Goal: Transaction & Acquisition: Purchase product/service

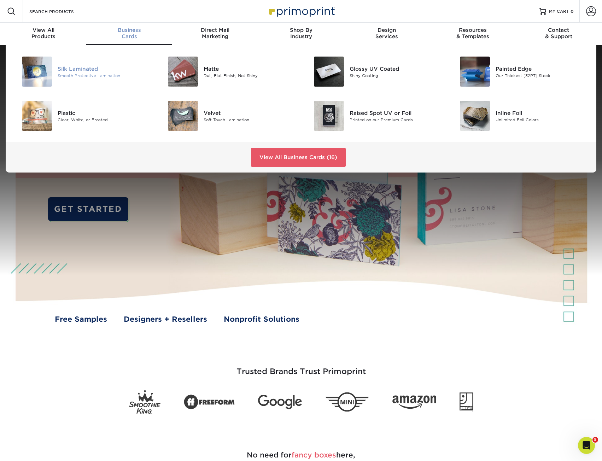
click at [97, 70] on div "Silk Laminated" at bounding box center [104, 69] width 92 height 8
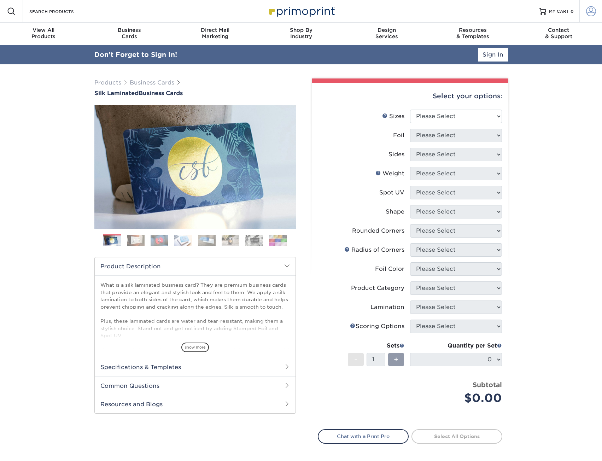
click at [598, 12] on link "Account" at bounding box center [591, 11] width 23 height 23
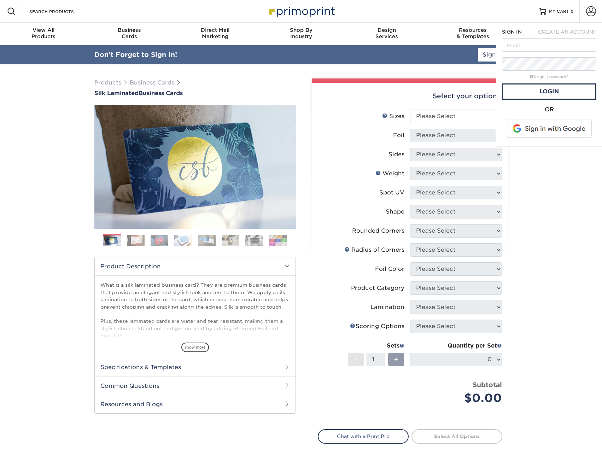
click at [589, 46] on keeper-lock "Open Keeper Popup" at bounding box center [588, 45] width 8 height 8
type input "delabelm@gc.adventist.org"
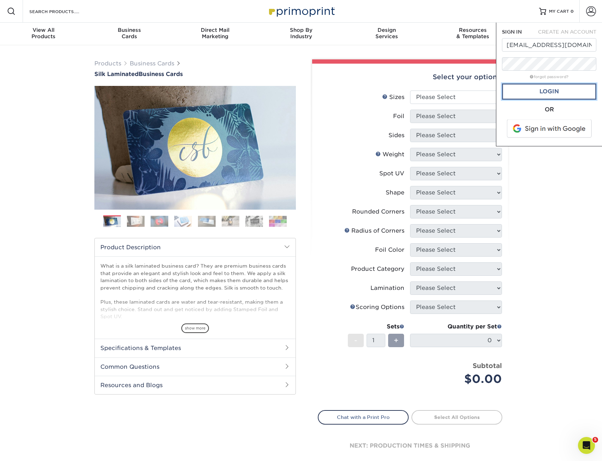
click at [558, 95] on link "Login" at bounding box center [549, 91] width 94 height 16
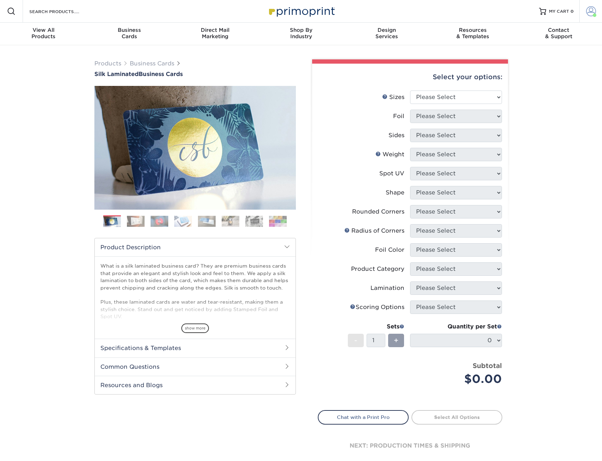
click at [589, 16] on link "Account" at bounding box center [591, 11] width 23 height 23
click at [567, 188] on div "Products Business Cards Silk Laminated Business Cards Previous Next" at bounding box center [301, 268] width 602 height 447
click at [477, 97] on select "Please Select 1.5" x 3.5" - Mini 1.75" x 3.5" - Mini 2" x 2" - Square 2" x 3" -…" at bounding box center [456, 97] width 92 height 13
select select "2.00x3.50"
click at [410, 91] on select "Please Select 1.5" x 3.5" - Mini 1.75" x 3.5" - Mini 2" x 2" - Square 2" x 3" -…" at bounding box center [456, 97] width 92 height 13
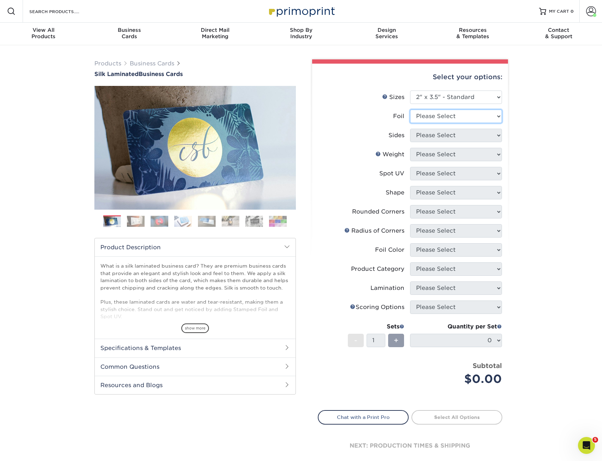
click at [459, 112] on select "Please Select Yes No" at bounding box center [456, 116] width 92 height 13
click at [460, 98] on select "Please Select 1.5" x 3.5" - Mini 1.75" x 3.5" - Mini 2" x 2" - Square 2" x 3" -…" at bounding box center [456, 97] width 92 height 13
click at [410, 91] on select "Please Select 1.5" x 3.5" - Mini 1.75" x 3.5" - Mini 2" x 2" - Square 2" x 3" -…" at bounding box center [456, 97] width 92 height 13
click at [452, 109] on li "Sizes Help Sizes Please Select 1.5" x 3.5" - Mini 1.75" x 3.5" - Mini 2" x 2" -…" at bounding box center [410, 100] width 184 height 19
click at [453, 115] on select "Please Select Yes No" at bounding box center [456, 116] width 92 height 13
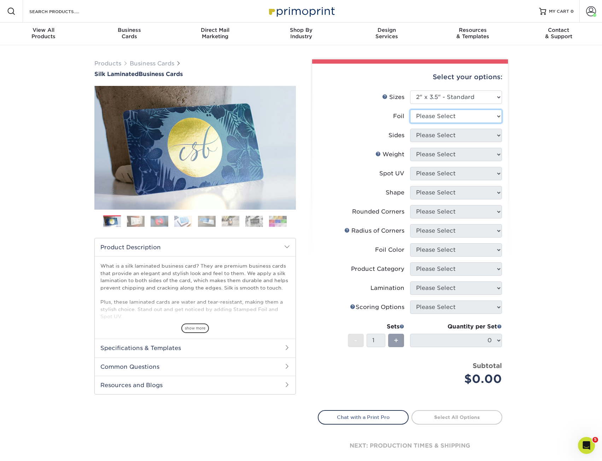
select select "0"
click at [410, 110] on select "Please Select Yes No" at bounding box center [456, 116] width 92 height 13
click at [461, 134] on select "Please Select Print Both Sides Print Front Only" at bounding box center [456, 135] width 92 height 13
select select "13abbda7-1d64-4f25-8bb2-c179b224825d"
click at [410, 129] on select "Please Select Print Both Sides Print Front Only" at bounding box center [456, 135] width 92 height 13
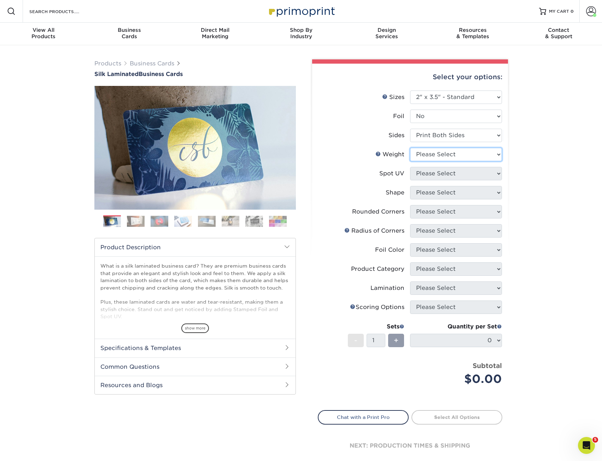
click at [465, 159] on select "Please Select 16PT" at bounding box center [456, 154] width 92 height 13
select select "16PT"
click at [410, 148] on select "Please Select 16PT" at bounding box center [456, 154] width 92 height 13
click at [468, 172] on select "Please Select No Spot UV Front and Back (Both Sides) Front Only Back Only" at bounding box center [456, 173] width 92 height 13
select select "3"
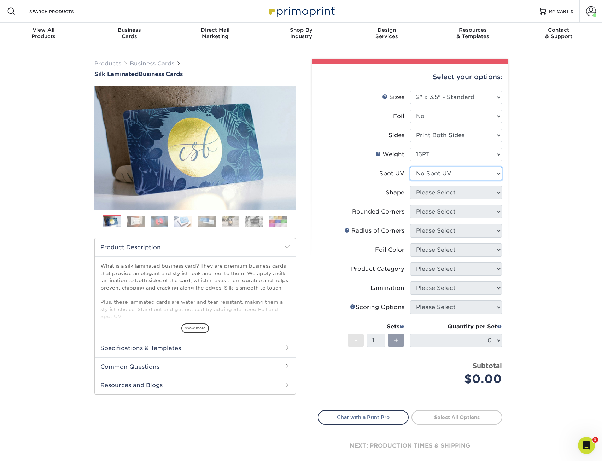
click at [410, 167] on select "Please Select No Spot UV Front and Back (Both Sides) Front Only Back Only" at bounding box center [456, 173] width 92 height 13
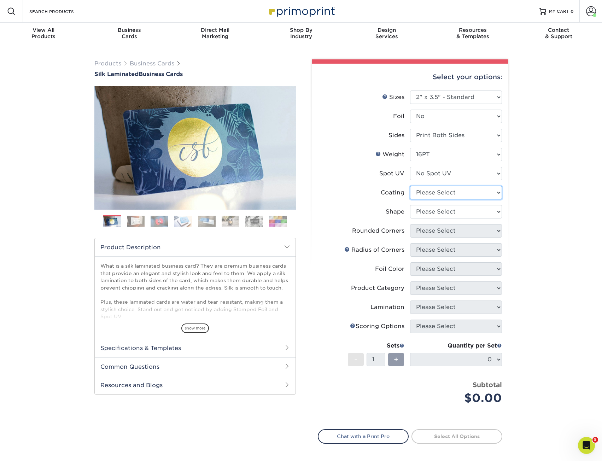
click at [467, 194] on select at bounding box center [456, 192] width 92 height 13
select select "3e7618de-abca-4bda-9f97-8b9129e913d8"
click at [410, 186] on select at bounding box center [456, 192] width 92 height 13
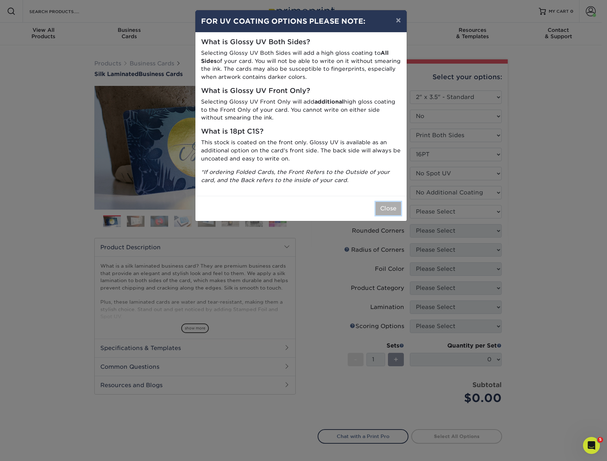
click at [388, 204] on button "Close" at bounding box center [388, 208] width 25 height 13
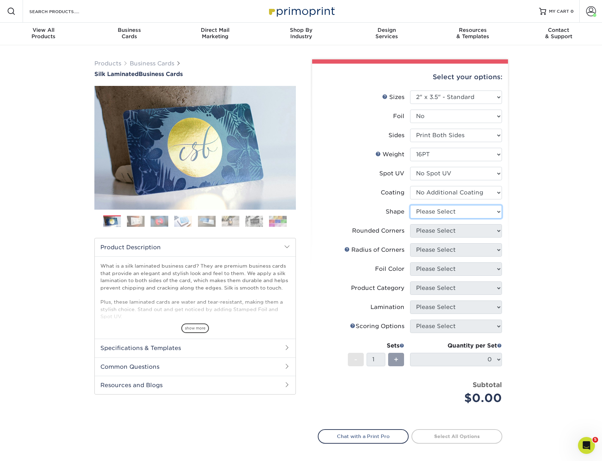
click at [444, 206] on select "Please Select Standard Oval" at bounding box center [456, 211] width 92 height 13
select select "standard"
click at [410, 205] on select "Please Select Standard Oval" at bounding box center [456, 211] width 92 height 13
click at [464, 233] on select "Please Select Yes - Round 2 Corners Yes - Round 4 Corners No" at bounding box center [456, 230] width 92 height 13
select select "0"
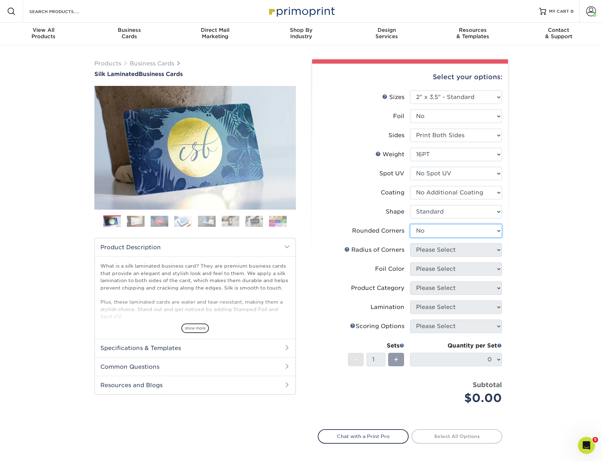
click at [410, 224] on select "Please Select Yes - Round 2 Corners Yes - Round 4 Corners No" at bounding box center [456, 230] width 92 height 13
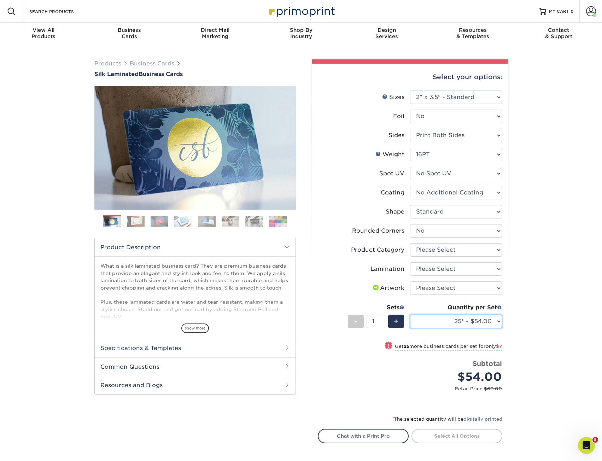
click at [481, 318] on select "25* – $54.00 50* – $61.00 75* – $68.00 100* – $75.00 250* – $82.00 500 – $86.00…" at bounding box center [456, 321] width 92 height 13
select select "500 – $86.00"
click at [410, 315] on select "25* – $54.00 50* – $61.00 75* – $68.00 100* – $75.00 250* – $82.00 500 – $86.00…" at bounding box center [456, 321] width 92 height 13
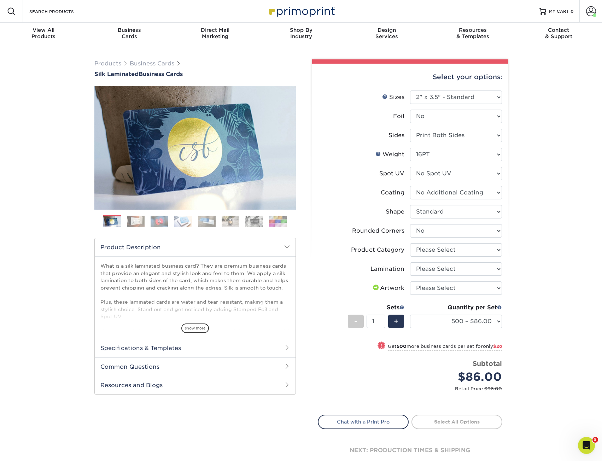
click at [552, 280] on div "Products Business Cards Silk Laminated Business Cards Previous Next" at bounding box center [301, 271] width 602 height 452
click at [454, 207] on select "Please Select Standard Oval" at bounding box center [456, 211] width 92 height 13
click at [504, 226] on div "Select your options: Sizes Help Sizes Please Select 1.5" x 3.5" - Mini 1.75" x …" at bounding box center [410, 271] width 196 height 414
click at [471, 234] on select "Please Select Yes - Round 2 Corners Yes - Round 4 Corners No" at bounding box center [456, 230] width 92 height 13
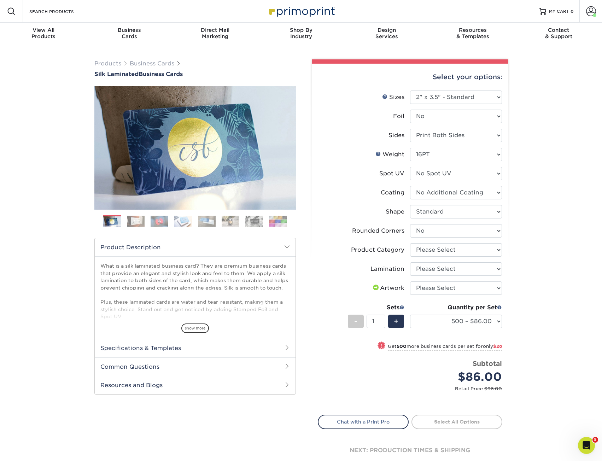
click at [523, 234] on div "Products Business Cards Silk Laminated Business Cards Previous Next" at bounding box center [301, 271] width 602 height 452
click at [480, 259] on li "Product Category Please Select Business Cards" at bounding box center [410, 252] width 184 height 19
click at [467, 246] on select "Please Select Business Cards" at bounding box center [456, 249] width 92 height 13
select select "3b5148f1-0588-4f88-a218-97bcfdce65c1"
click at [410, 243] on select "Please Select Business Cards" at bounding box center [456, 249] width 92 height 13
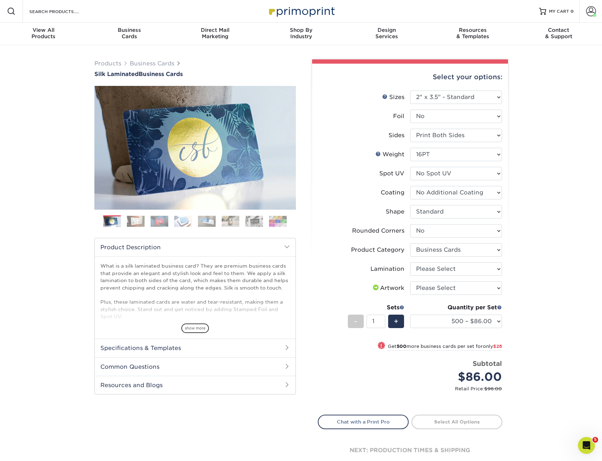
click at [541, 275] on div "Products Business Cards Silk Laminated Business Cards Previous Next" at bounding box center [301, 271] width 602 height 452
click at [506, 274] on div "Select your options: Sizes Help Sizes Please Select 1.5" x 3.5" - Mini 1.75" x …" at bounding box center [410, 271] width 196 height 414
click at [490, 274] on select "Please Select Silk" at bounding box center [456, 268] width 92 height 13
select select "ccacb42f-45f7-42d3-bbd3-7c8421cf37f0"
click at [410, 262] on select "Please Select Silk" at bounding box center [456, 268] width 92 height 13
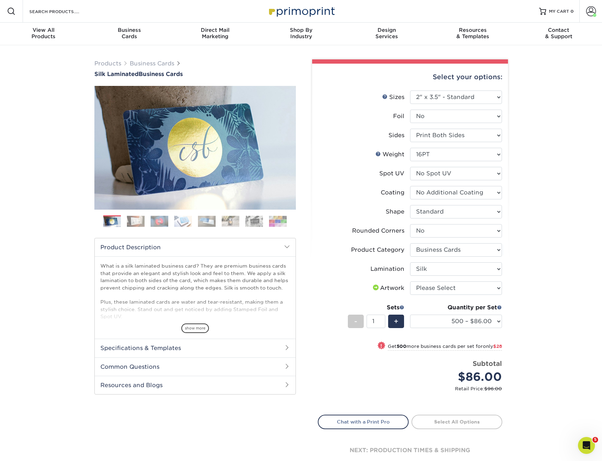
click at [575, 253] on div "Products Business Cards Silk Laminated Business Cards Previous Next" at bounding box center [301, 271] width 602 height 452
click at [479, 286] on select "Please Select I will upload files I need a design - $100" at bounding box center [456, 287] width 92 height 13
select select "upload"
click at [410, 281] on select "Please Select I will upload files I need a design - $100" at bounding box center [456, 287] width 92 height 13
click at [557, 265] on div "Products Business Cards Silk Laminated Business Cards Previous Next" at bounding box center [301, 271] width 602 height 452
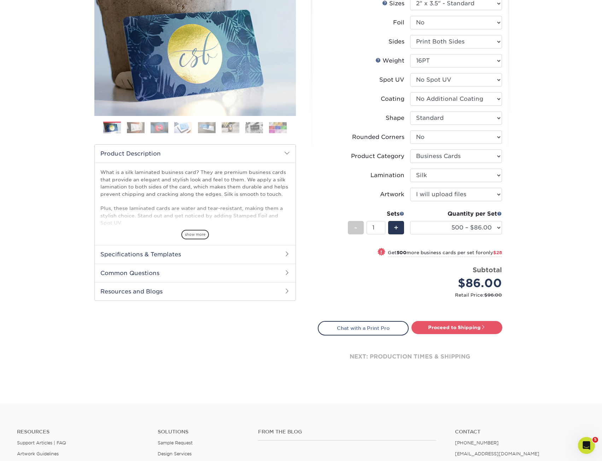
scroll to position [141, 0]
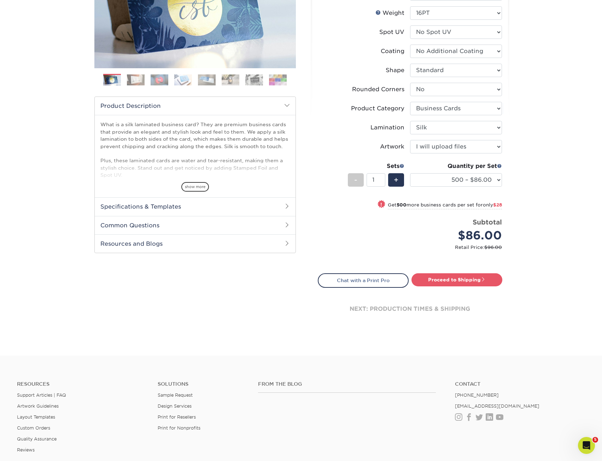
click at [563, 254] on div "Products Business Cards Silk Laminated Business Cards Previous Next" at bounding box center [301, 130] width 602 height 452
click at [448, 278] on link "Proceed to Shipping" at bounding box center [457, 279] width 91 height 13
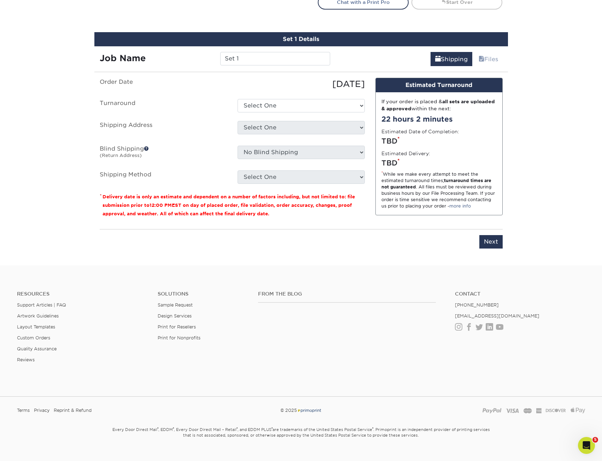
scroll to position [431, 0]
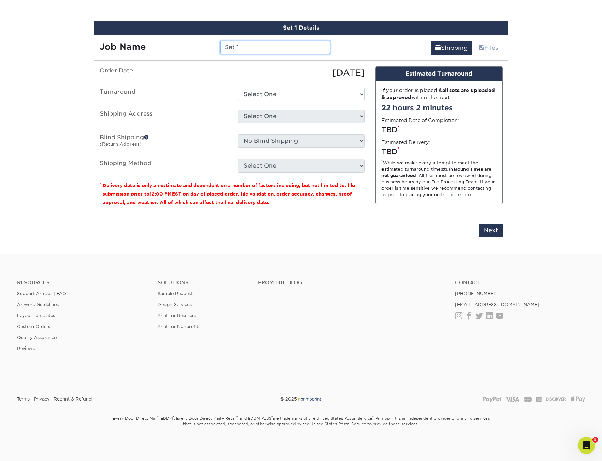
drag, startPoint x: 203, startPoint y: 43, endPoint x: 167, endPoint y: 41, distance: 36.2
click at [170, 43] on div "Job Name Set 1" at bounding box center [214, 47] width 241 height 13
click at [259, 53] on input "Set 1" at bounding box center [275, 47] width 110 height 13
click at [262, 43] on input "PO" at bounding box center [275, 47] width 110 height 13
drag, startPoint x: 260, startPoint y: 44, endPoint x: 216, endPoint y: 44, distance: 44.2
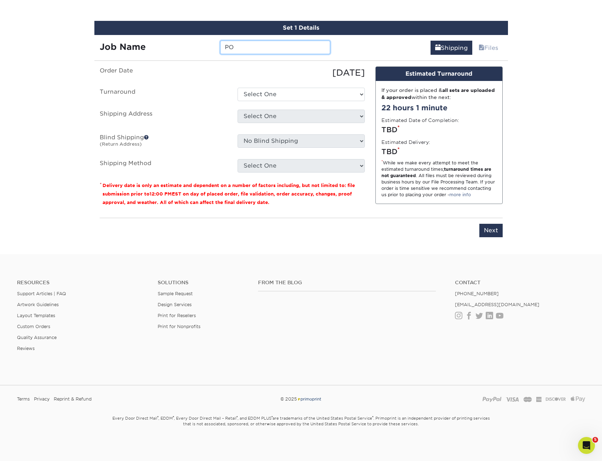
click at [216, 44] on div "PO" at bounding box center [275, 47] width 121 height 13
type input "132931_MauroBarbosa_AM"
click at [284, 102] on ul "Order Date 08/12/2025 Turnaround Select One 2-4 Business Days 2 Day Next Busine…" at bounding box center [232, 119] width 265 height 106
click at [287, 97] on select "Select One 2-4 Business Days 2 Day Next Business Day" at bounding box center [301, 94] width 127 height 13
select select "daeee239-1cf4-403f-860f-e366b9ee29d2"
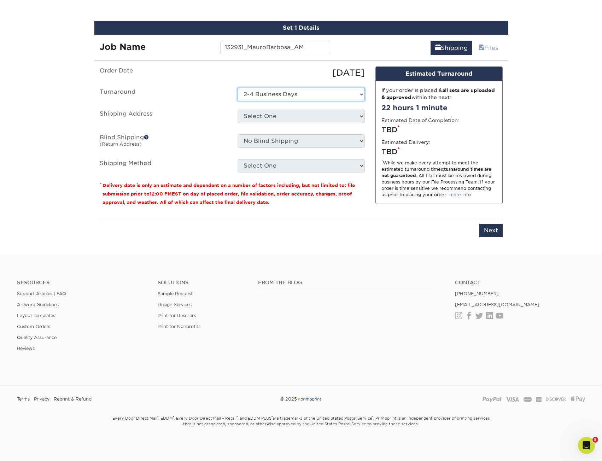
click at [238, 88] on select "Select One 2-4 Business Days 2 Day Next Business Day" at bounding box center [301, 94] width 127 height 13
click at [287, 116] on select "Select One KAREN GLASSFORD Shipping Est- Phillipines Tanya Holland + Add New Ad…" at bounding box center [301, 116] width 127 height 13
select select "123746"
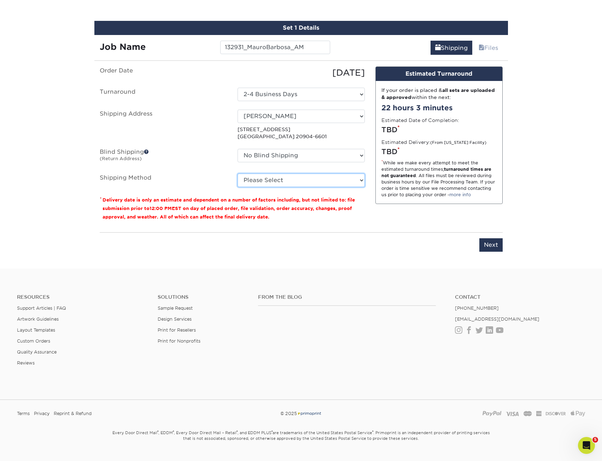
click at [286, 182] on select "Please Select Ground Shipping (+$8.96) 3 Day Shipping Service (+$20.07) 2 Day A…" at bounding box center [301, 180] width 127 height 13
select select "03"
click at [238, 174] on select "Please Select Ground Shipping (+$8.96) 3 Day Shipping Service (+$20.07) 2 Day A…" at bounding box center [301, 180] width 127 height 13
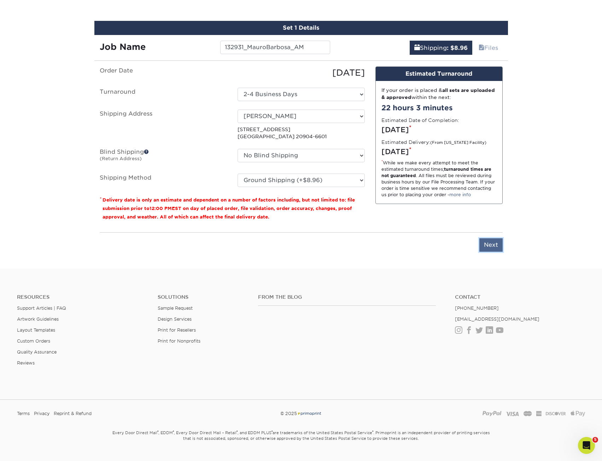
click at [491, 241] on input "Next" at bounding box center [490, 244] width 23 height 13
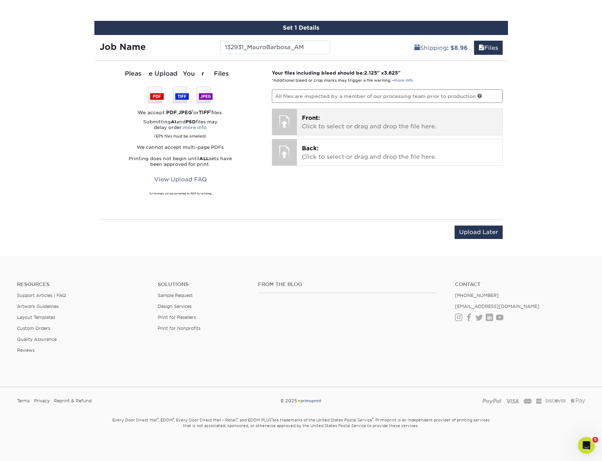
click at [313, 127] on p "Front: Click to select or drag and drop the file here." at bounding box center [400, 122] width 196 height 17
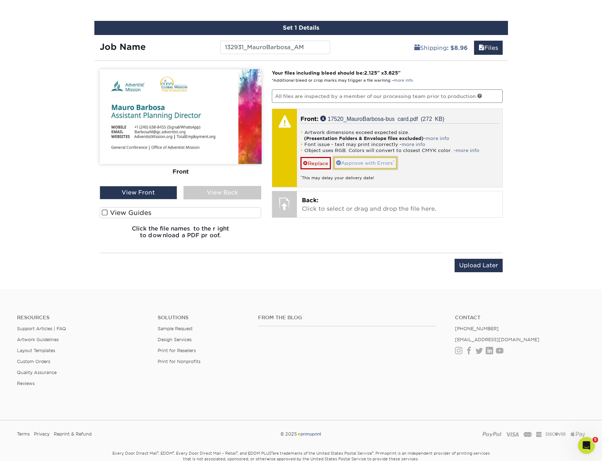
click at [371, 164] on link "Approve with Errors *" at bounding box center [365, 163] width 63 height 12
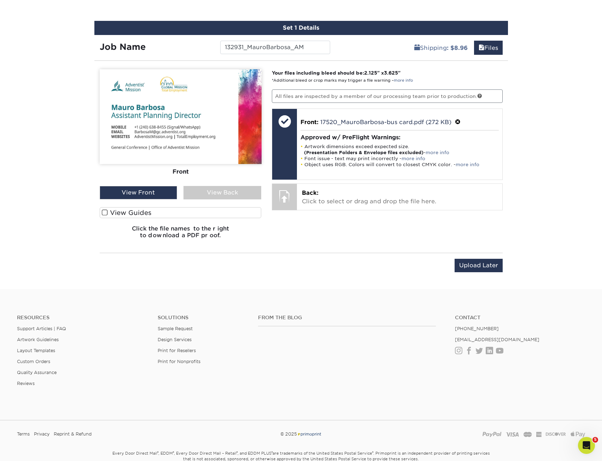
click at [203, 194] on div "View Back" at bounding box center [223, 192] width 78 height 13
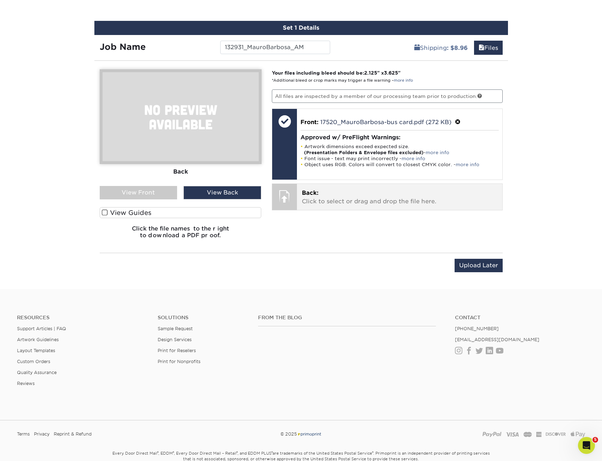
click at [357, 200] on p "Back: Click to select or drag and drop the file here." at bounding box center [400, 197] width 196 height 17
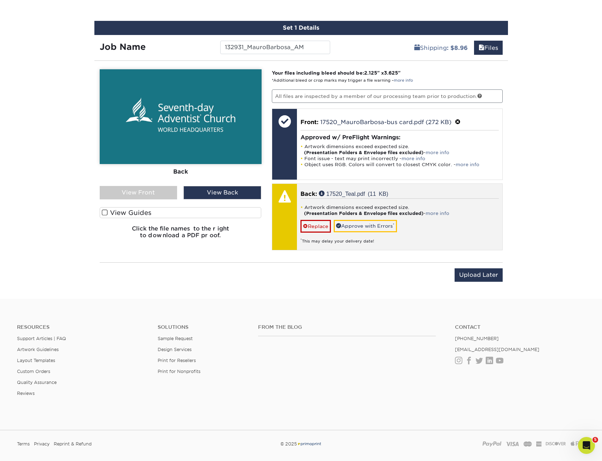
click at [367, 233] on div "* This may delay your delivery date!" at bounding box center [400, 239] width 198 height 12
click at [366, 232] on link "Approve with Errors *" at bounding box center [365, 226] width 63 height 12
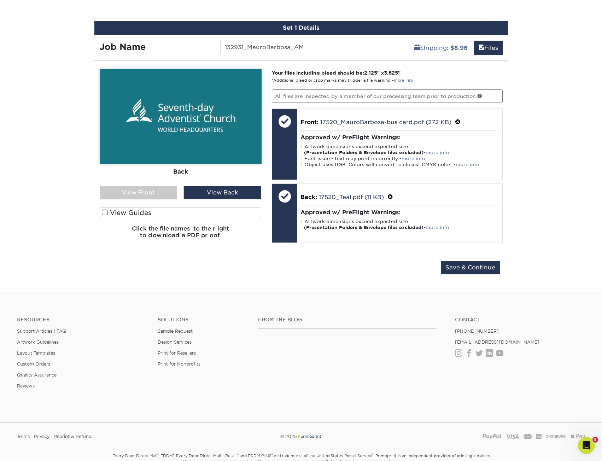
click at [155, 191] on div "View Front" at bounding box center [139, 192] width 78 height 13
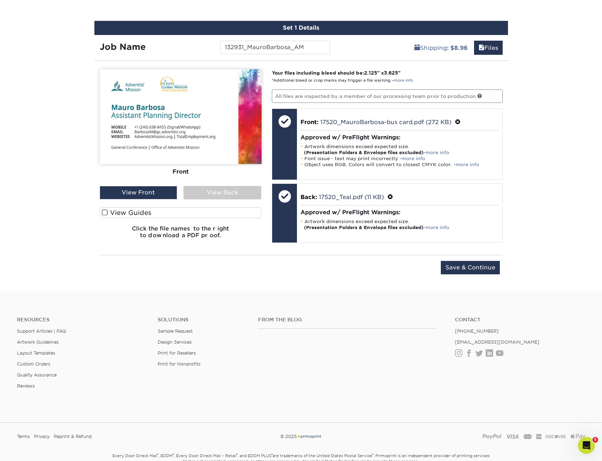
click at [211, 193] on div "View Back" at bounding box center [223, 192] width 78 height 13
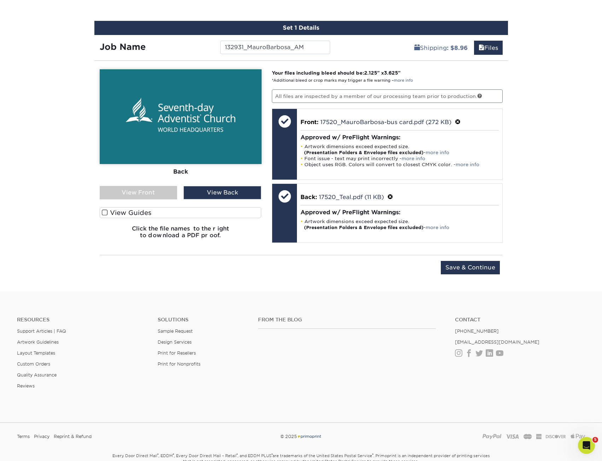
click at [157, 197] on div "View Front" at bounding box center [139, 192] width 78 height 13
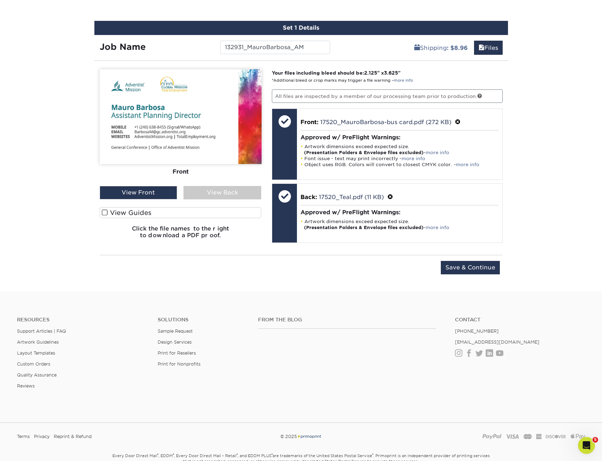
click at [205, 190] on div "View Back" at bounding box center [223, 192] width 78 height 13
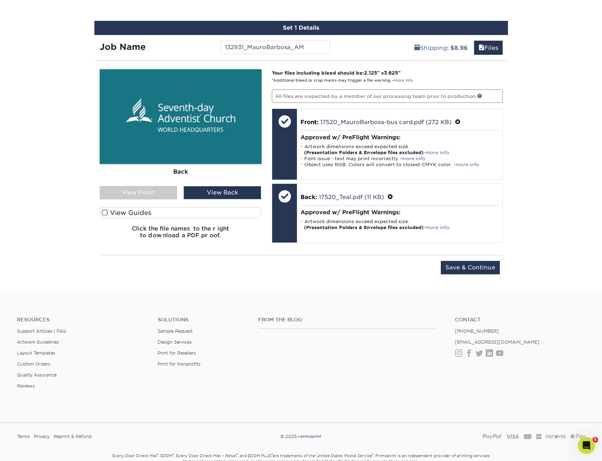
click at [175, 190] on div "View Front" at bounding box center [139, 192] width 78 height 13
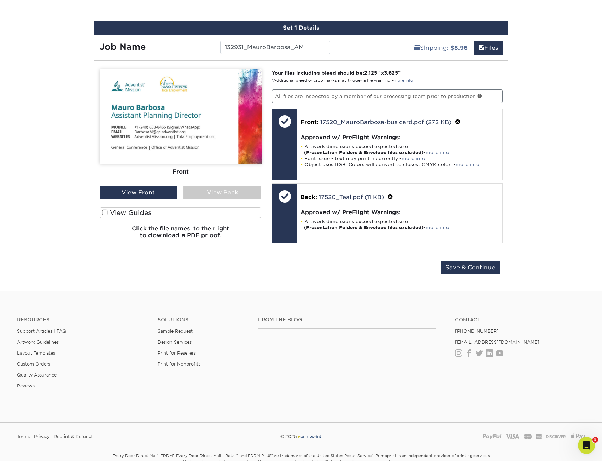
click at [224, 197] on div "View Back" at bounding box center [223, 192] width 78 height 13
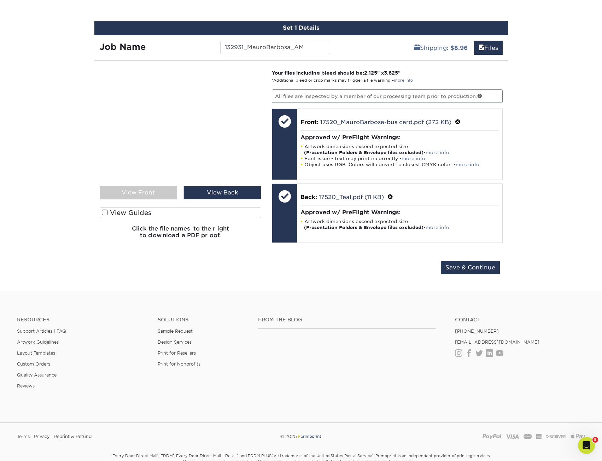
click at [150, 187] on div "View Front" at bounding box center [139, 192] width 78 height 13
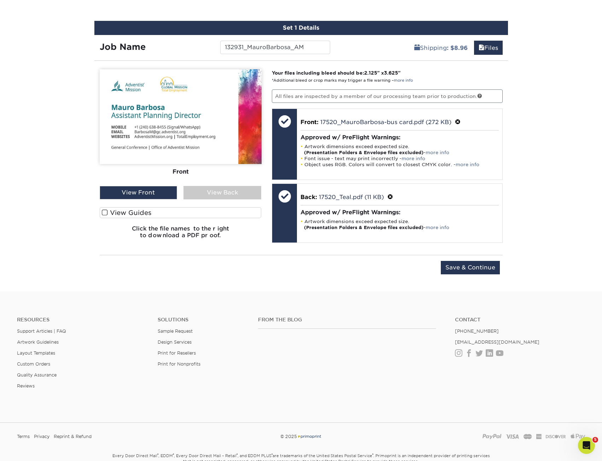
click at [490, 263] on input "Save & Continue" at bounding box center [470, 267] width 59 height 13
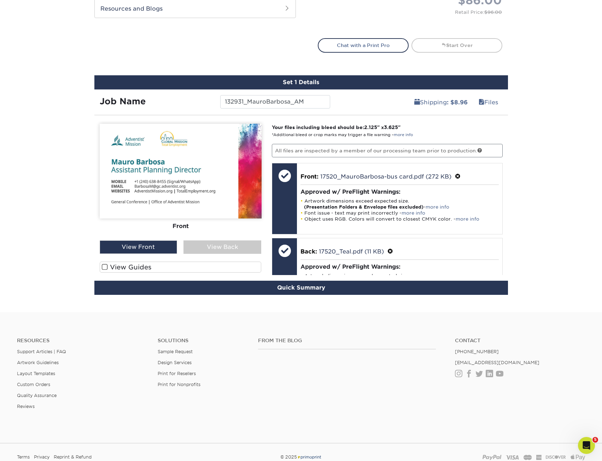
scroll to position [367, 0]
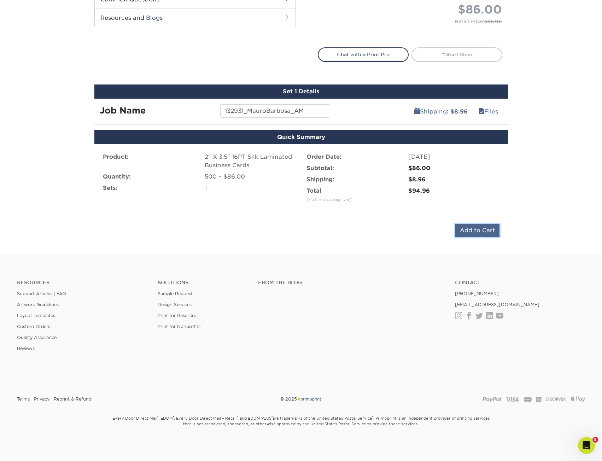
click at [482, 232] on input "Add to Cart" at bounding box center [477, 230] width 44 height 13
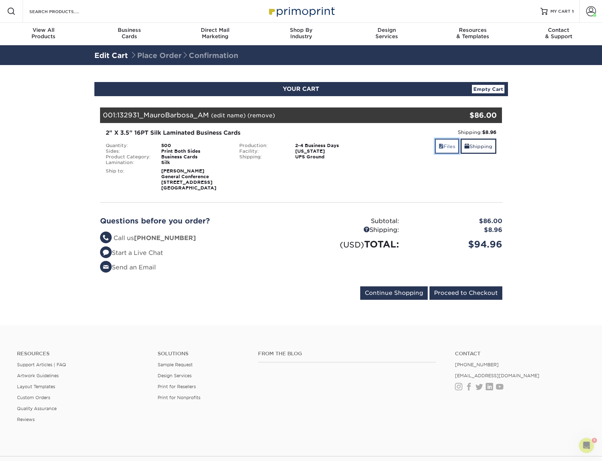
click at [449, 153] on link "Files" at bounding box center [447, 146] width 24 height 15
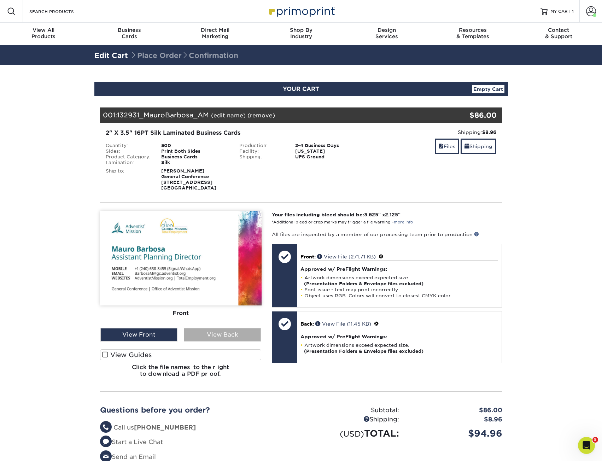
click at [222, 334] on div "View Back" at bounding box center [222, 334] width 77 height 13
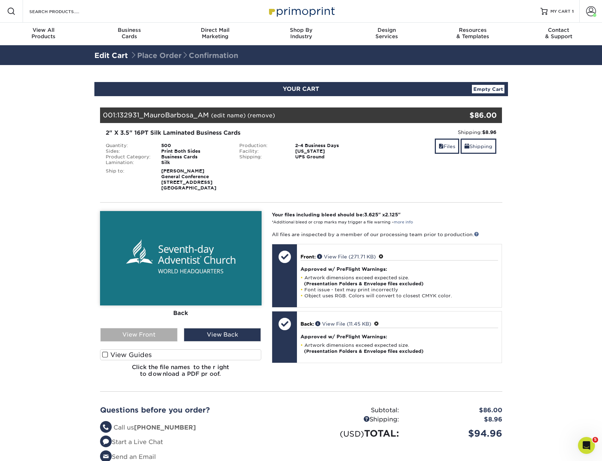
click at [157, 330] on div "View Front" at bounding box center [138, 334] width 77 height 13
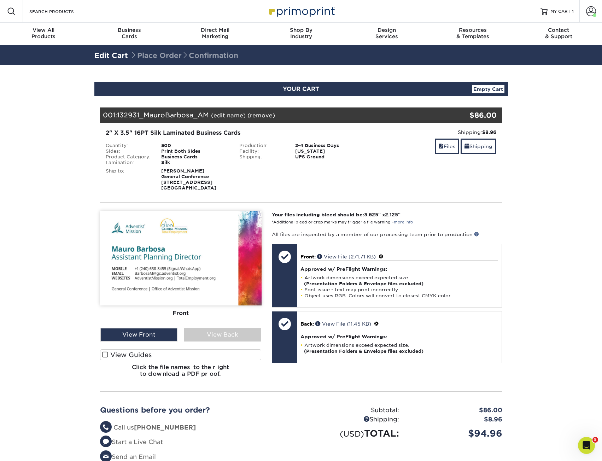
click at [582, 244] on section "YOUR CART Empty Cart Your Cart is Empty View Account Active Orders Order Histor…" at bounding box center [301, 289] width 602 height 449
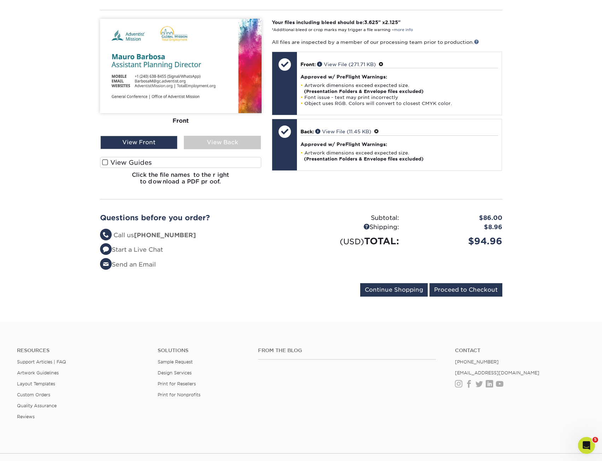
scroll to position [212, 0]
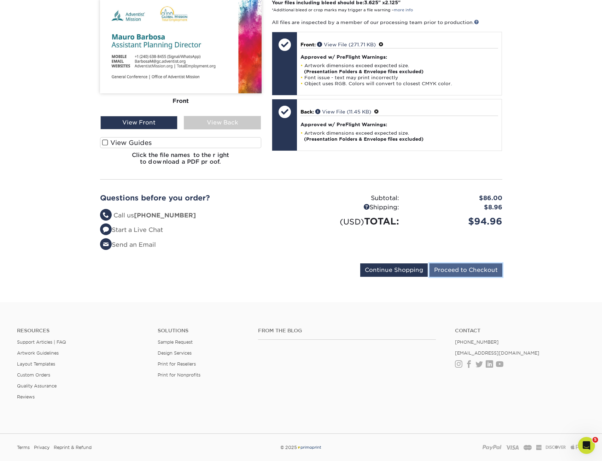
click at [437, 270] on input "Proceed to Checkout" at bounding box center [466, 269] width 73 height 13
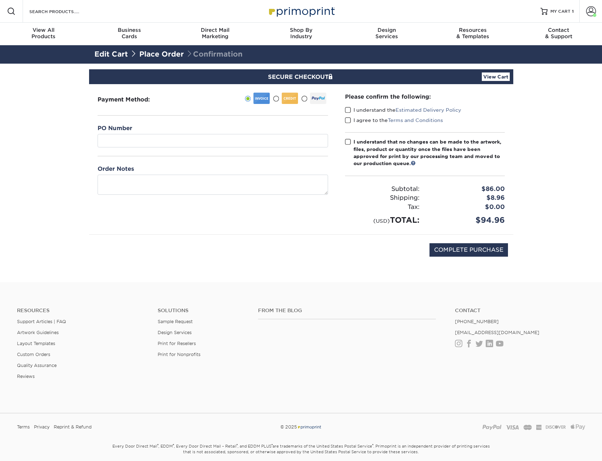
click at [231, 128] on div "PO Number" at bounding box center [213, 135] width 231 height 23
click at [235, 144] on input "text" at bounding box center [213, 140] width 231 height 13
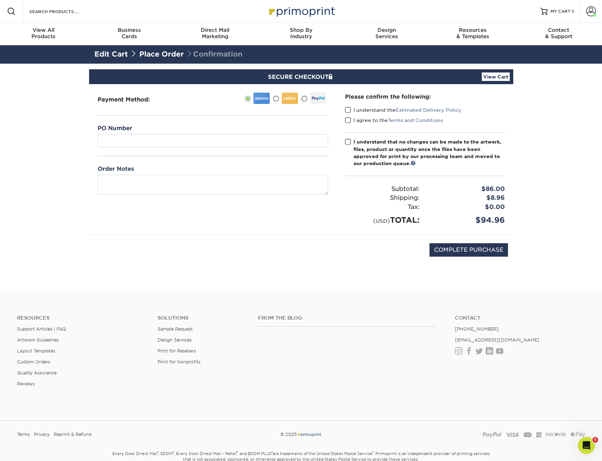
click at [495, 80] on link "View Cart" at bounding box center [496, 76] width 28 height 8
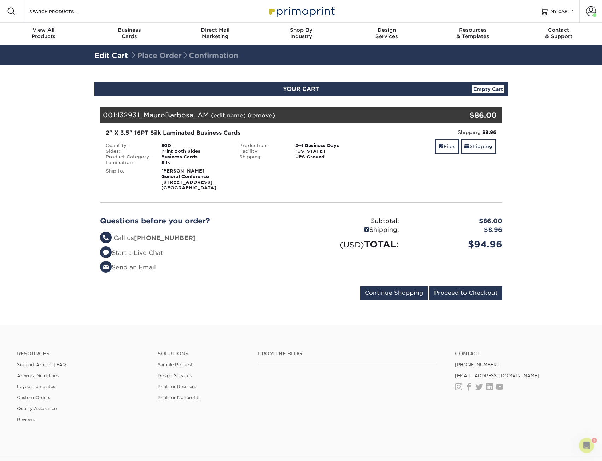
click at [77, 128] on section "YOUR CART Empty Cart Your Cart is Empty View Account Active Orders Order Histor…" at bounding box center [301, 195] width 602 height 260
click at [443, 145] on link "Files" at bounding box center [447, 146] width 24 height 15
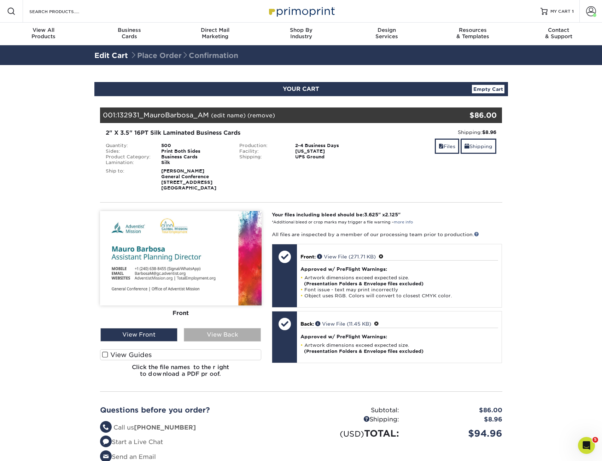
click at [188, 336] on div "View Back" at bounding box center [222, 334] width 77 height 13
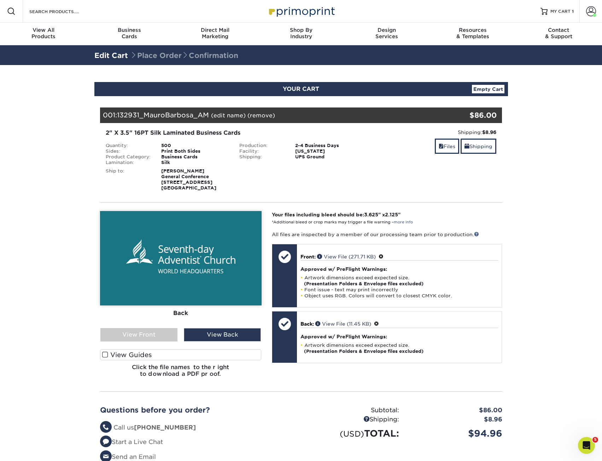
drag, startPoint x: 546, startPoint y: 260, endPoint x: 547, endPoint y: 255, distance: 4.4
click at [546, 260] on section "YOUR CART Empty Cart Your Cart is Empty View Account Active Orders Order Histor…" at bounding box center [301, 289] width 602 height 449
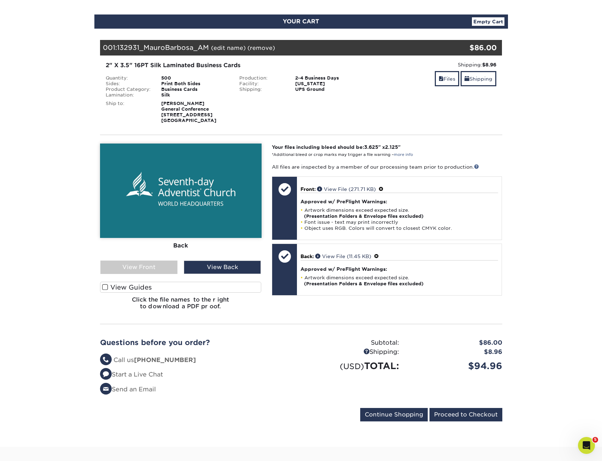
scroll to position [106, 0]
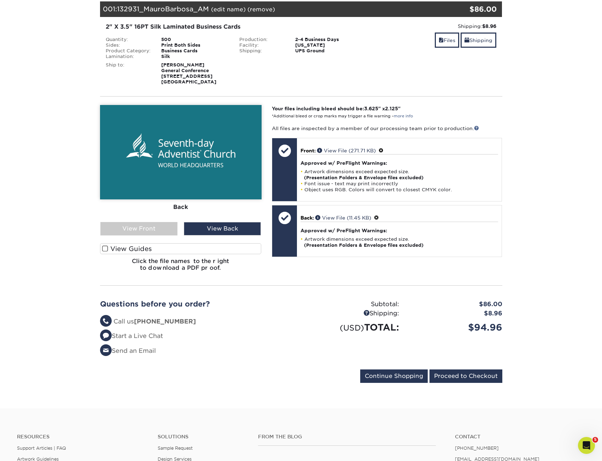
click at [461, 391] on div "Your Cart is Empty View Account Active Orders Order History Contact Us Business…" at bounding box center [301, 190] width 414 height 401
click at [461, 381] on input "Proceed to Checkout" at bounding box center [466, 375] width 73 height 13
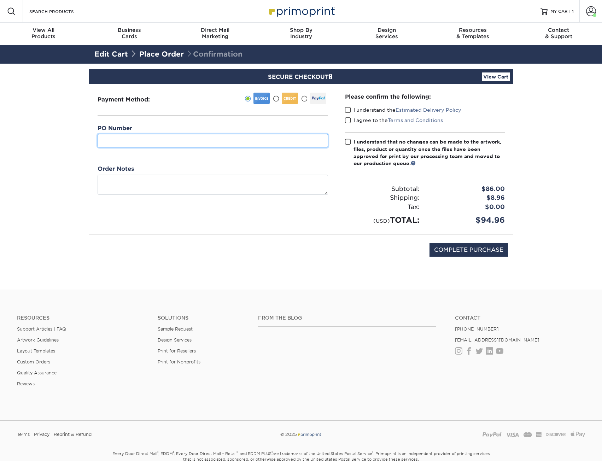
click at [144, 143] on input "text" at bounding box center [213, 140] width 231 height 13
paste input "132931"
type input "132931"
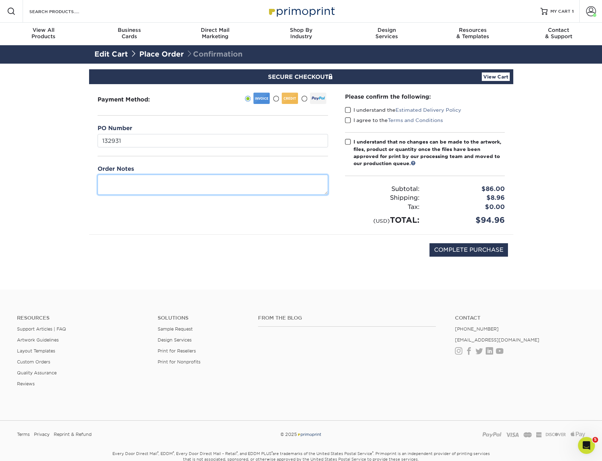
click at [113, 182] on textarea at bounding box center [213, 185] width 231 height 20
paste textarea "132931"
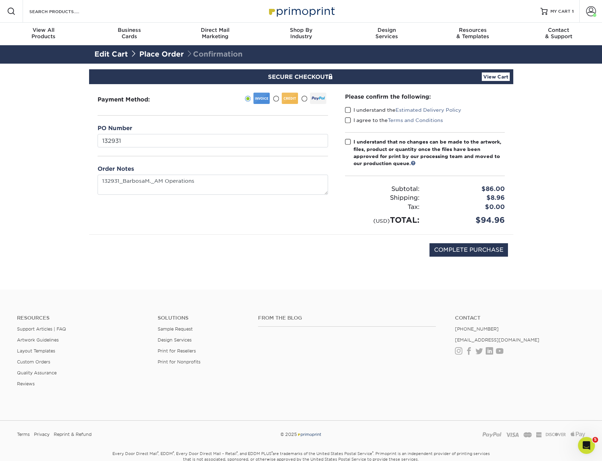
type textarea "132931BarbosaM.AM Operations"
click at [353, 110] on label "I understand the Estimated Delivery Policy" at bounding box center [403, 109] width 116 height 7
click at [0, 0] on input "I understand the Estimated Delivery Policy" at bounding box center [0, 0] width 0 height 0
drag, startPoint x: 351, startPoint y: 120, endPoint x: 355, endPoint y: 143, distance: 23.3
click at [355, 142] on div "Please confirm the following: I understand the Estimated Delivery Policy I agre…" at bounding box center [425, 159] width 160 height 133
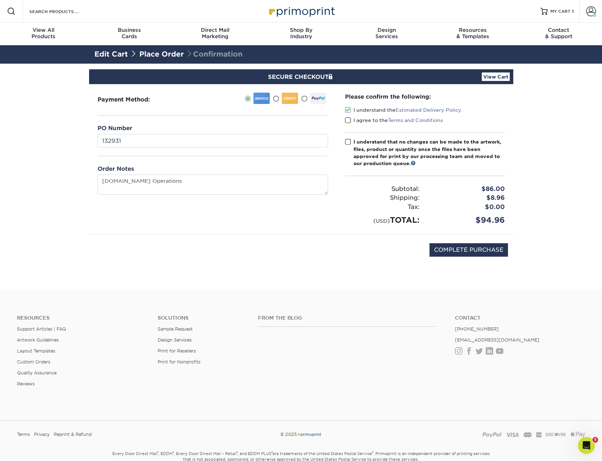
click at [350, 128] on div "Please confirm the following: I understand the Estimated Delivery Policy I agre…" at bounding box center [425, 159] width 160 height 133
click at [354, 122] on label "I agree to the Terms and Conditions" at bounding box center [394, 120] width 98 height 7
click at [0, 0] on input "I agree to the Terms and Conditions" at bounding box center [0, 0] width 0 height 0
click at [342, 146] on div "Please confirm the following: I understand the Estimated Delivery Policy I agre…" at bounding box center [425, 159] width 177 height 150
click at [350, 143] on span at bounding box center [348, 142] width 6 height 7
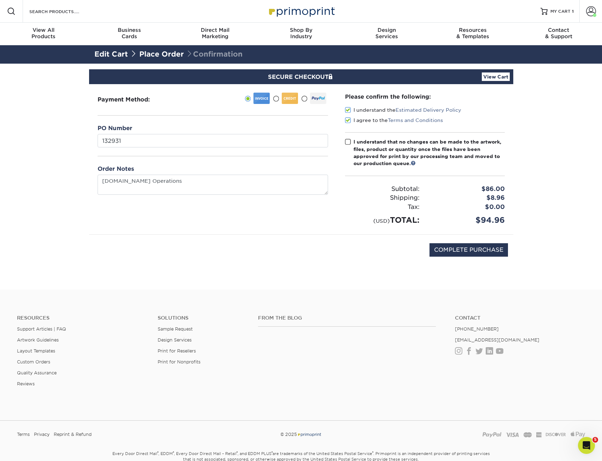
click at [0, 0] on input "I understand that no changes can be made to the artwork, files, product or quan…" at bounding box center [0, 0] width 0 height 0
click at [440, 251] on input "COMPLETE PURCHASE" at bounding box center [469, 249] width 78 height 13
type input "PROCESSING, PLEASE WAIT..."
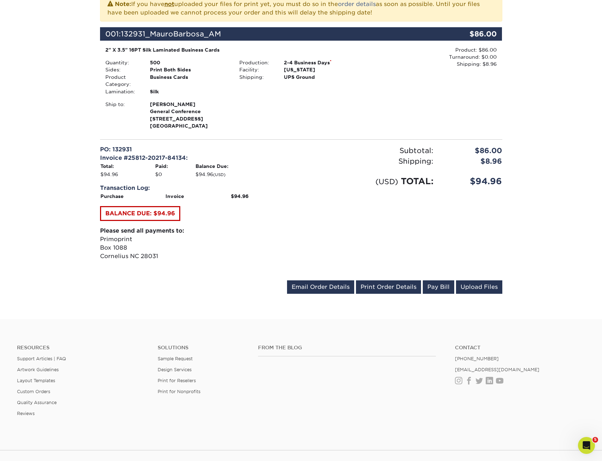
scroll to position [234, 0]
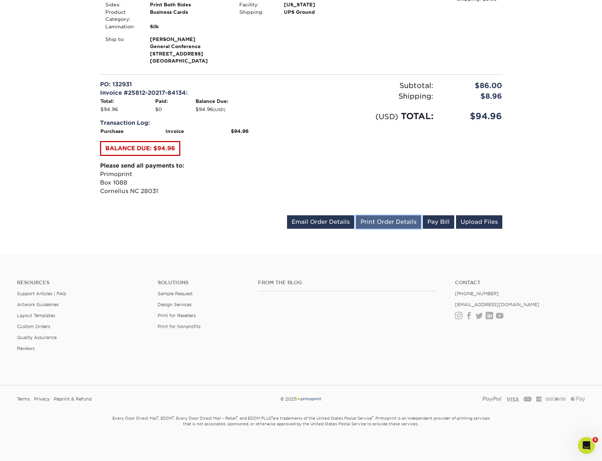
click at [367, 219] on link "Print Order Details" at bounding box center [388, 221] width 65 height 13
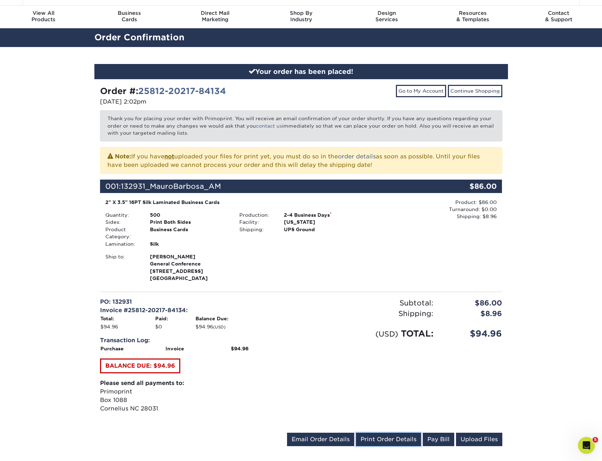
scroll to position [0, 0]
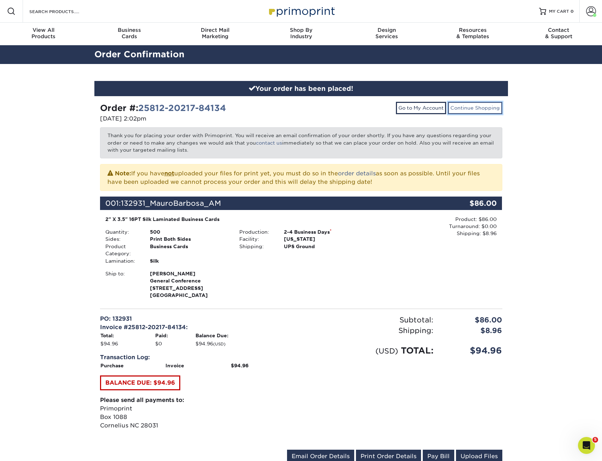
click at [453, 105] on link "Continue Shopping" at bounding box center [475, 108] width 54 height 12
